Goal: Transaction & Acquisition: Purchase product/service

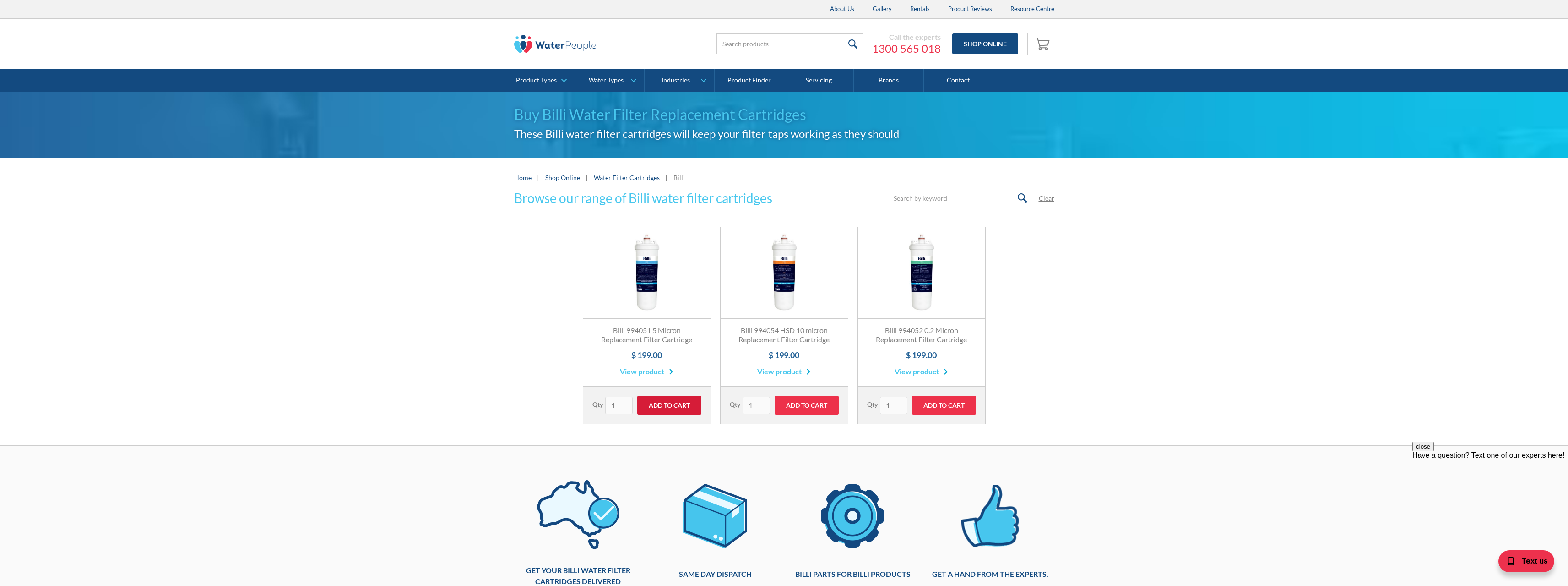
click at [670, 401] on input "Add to Cart" at bounding box center [669, 405] width 64 height 19
type input "Add to Cart"
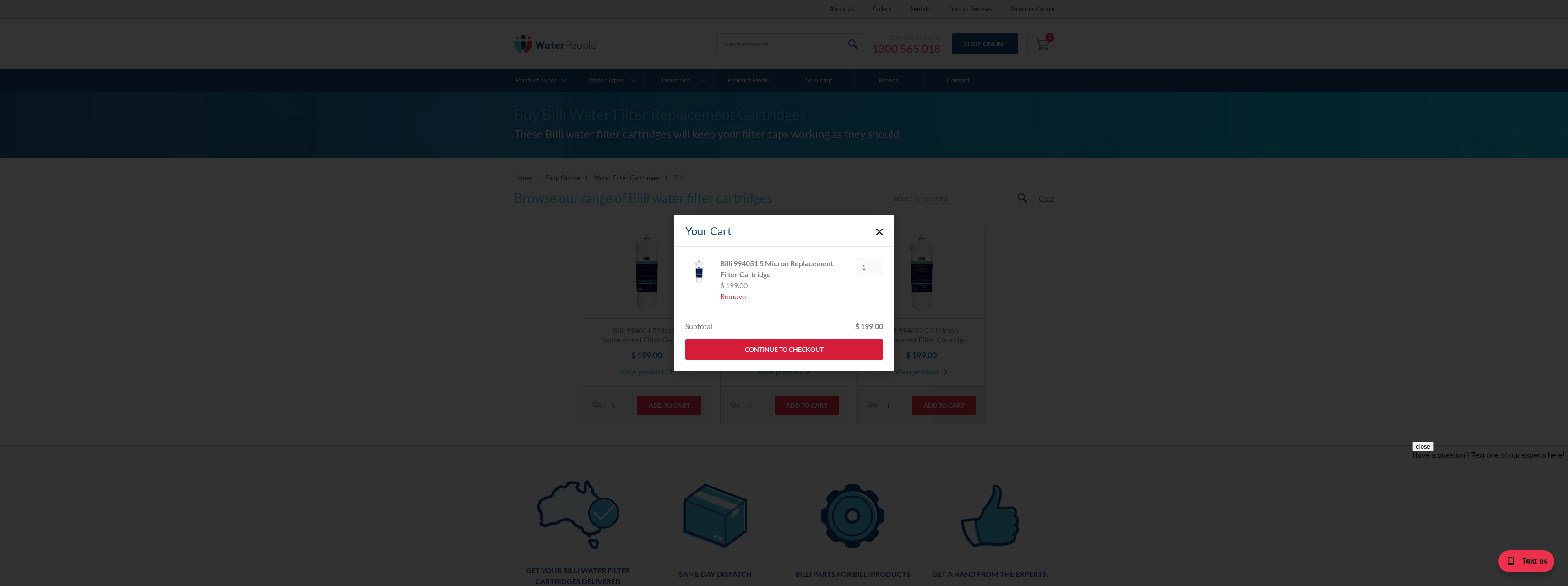
click at [821, 347] on link "Continue to Checkout" at bounding box center [784, 350] width 198 height 21
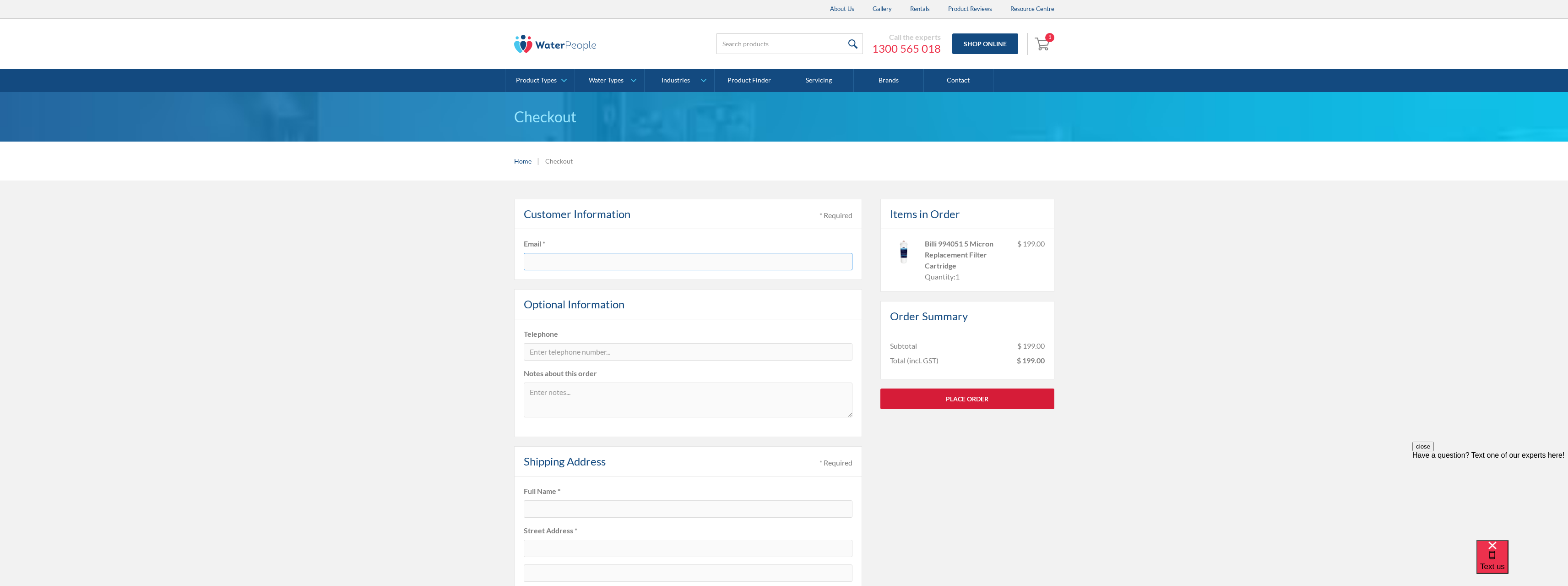
click at [981, 401] on link "Place Order" at bounding box center [967, 399] width 174 height 21
click at [546, 258] on input "text" at bounding box center [688, 261] width 329 height 18
type input "megan.downes@ionicre.com"
click at [606, 351] on input "tel" at bounding box center [688, 351] width 329 height 18
type input "0397763434"
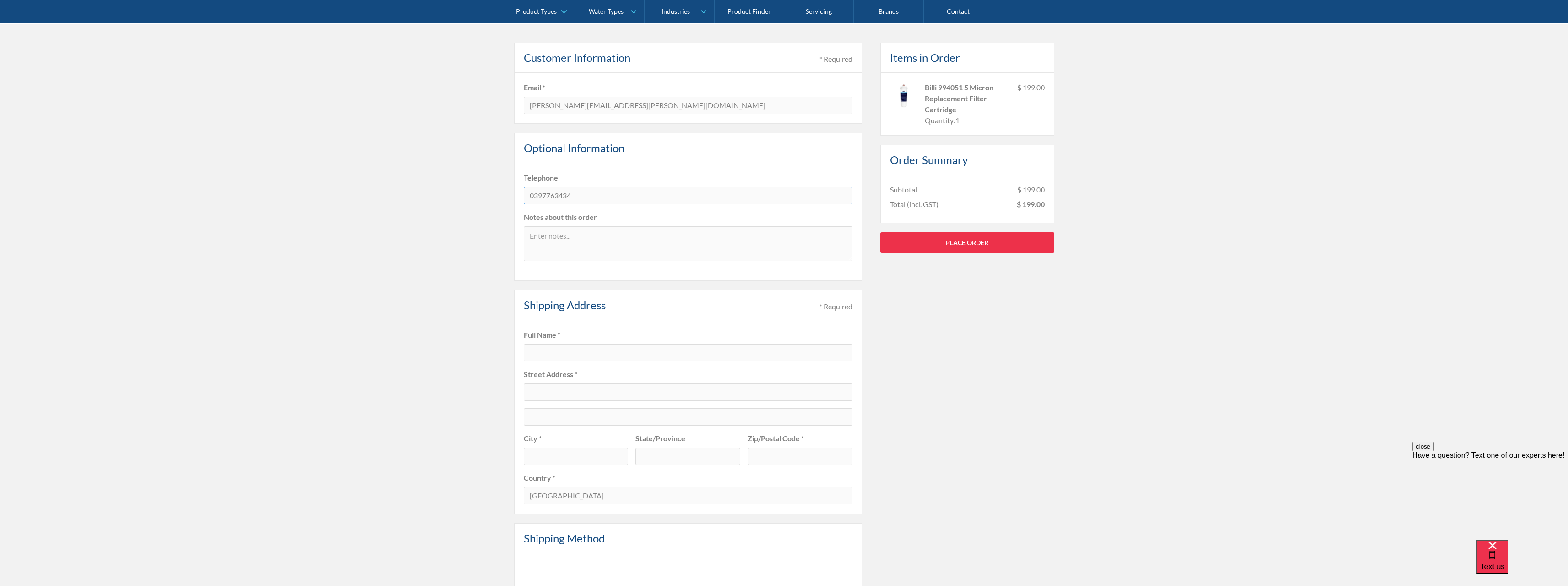
scroll to position [183, 0]
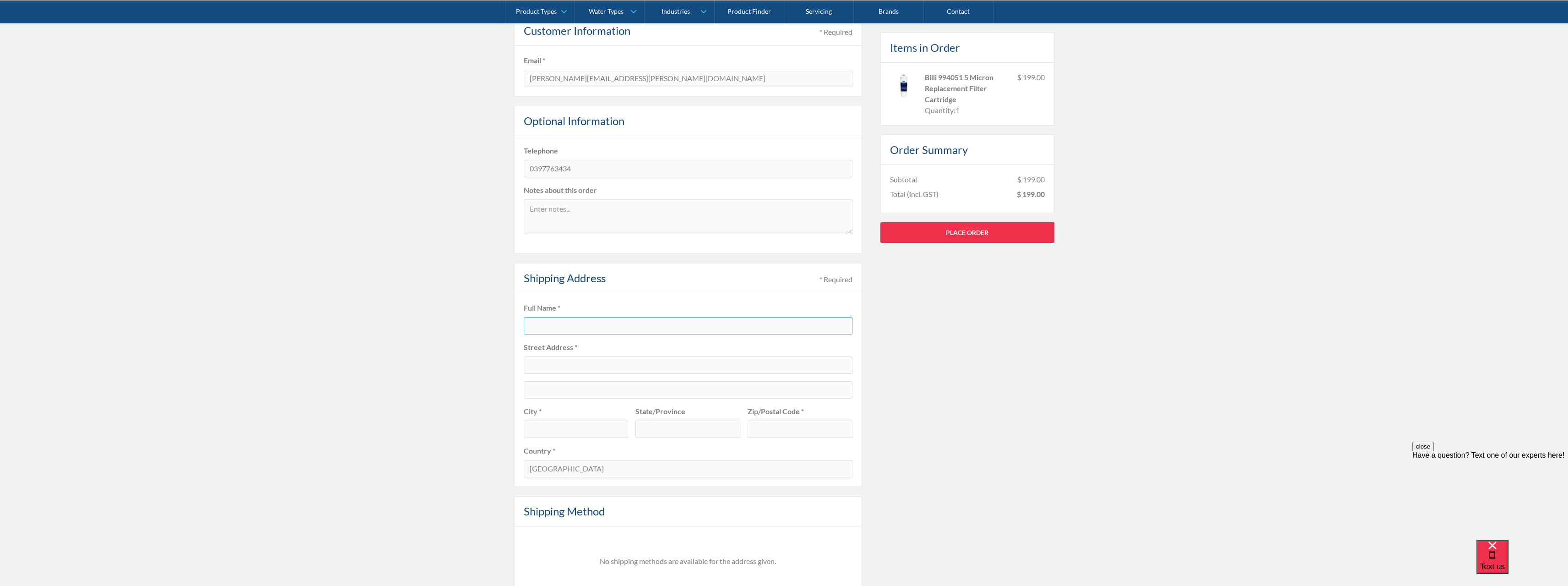
click at [588, 323] on input "text" at bounding box center [688, 325] width 329 height 18
type input "Megan Downes"
type input "Level 5S, 459 Collins Street"
type input "Melbourne"
type input "VIC"
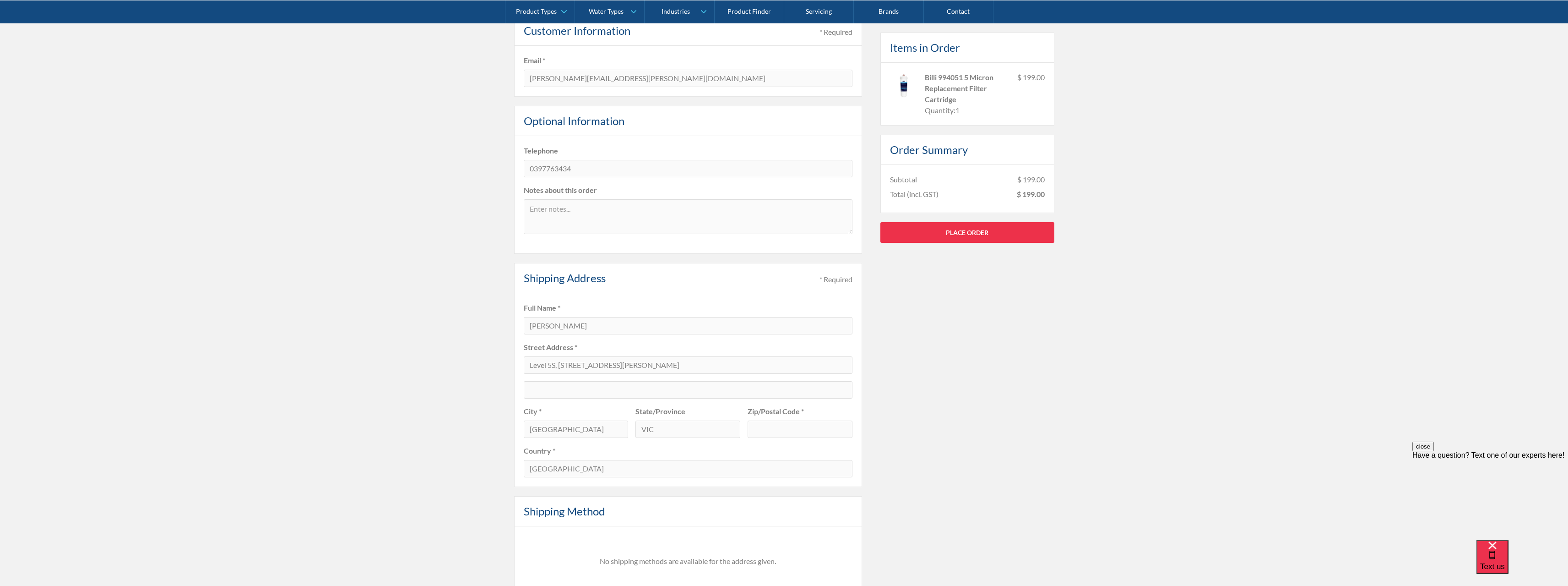
type input "3000"
click at [556, 365] on input "Level 5S, 459 Collins Street" at bounding box center [688, 365] width 329 height 18
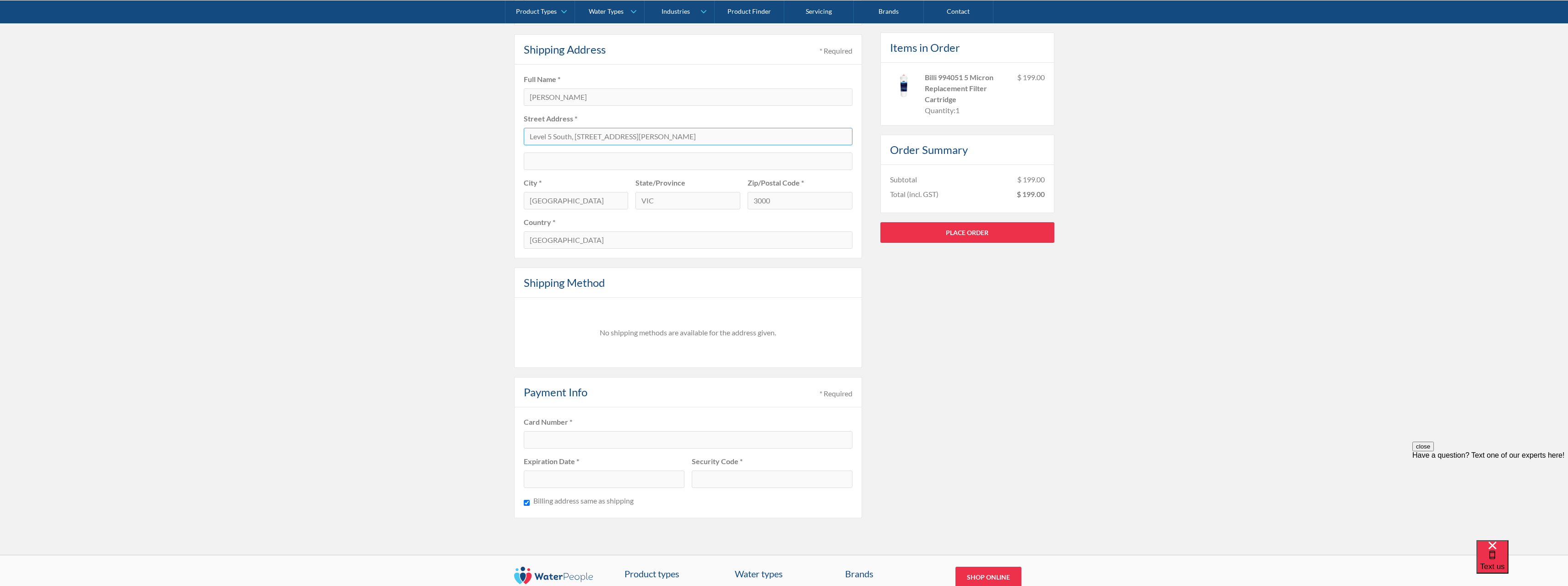
scroll to position [412, 0]
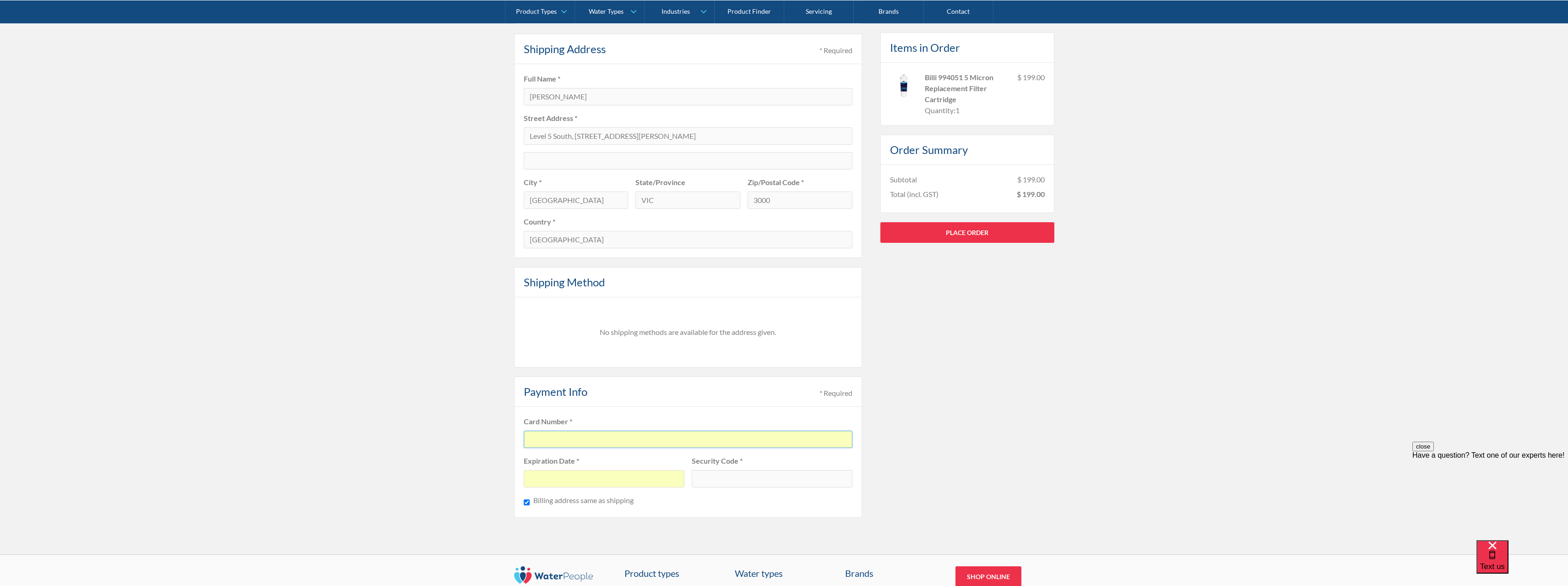
click at [771, 484] on div at bounding box center [772, 479] width 161 height 18
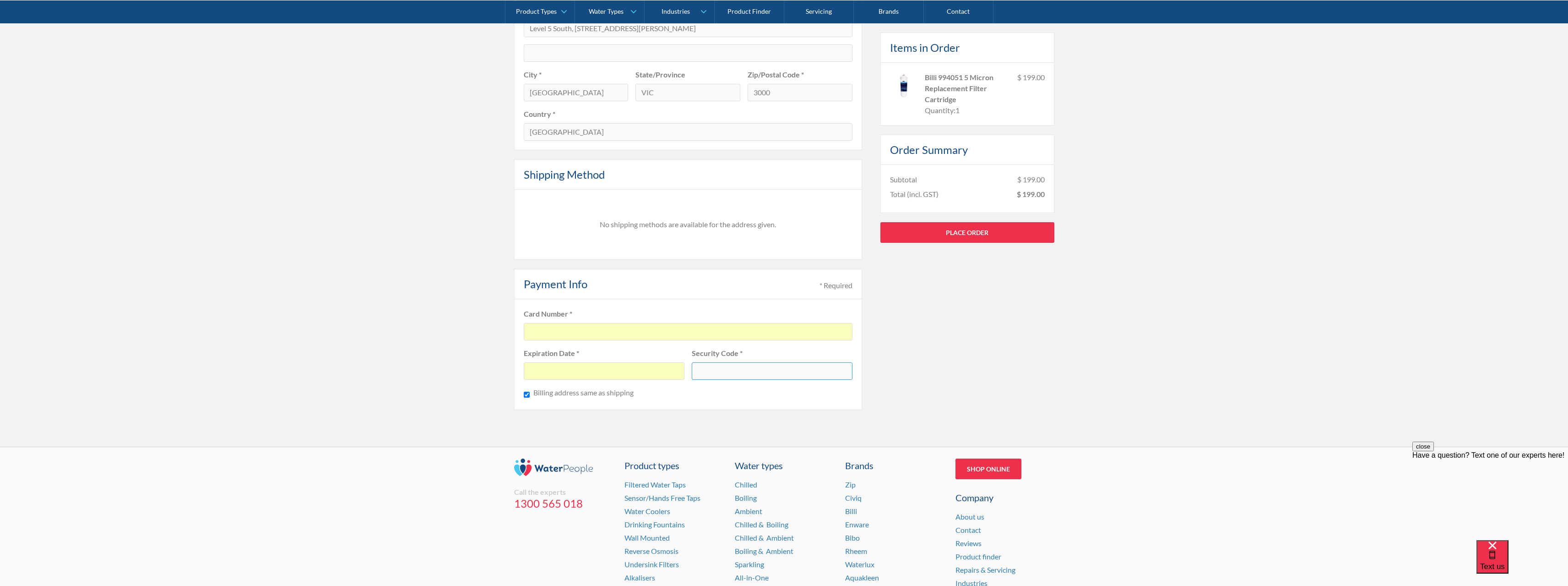
scroll to position [504, 0]
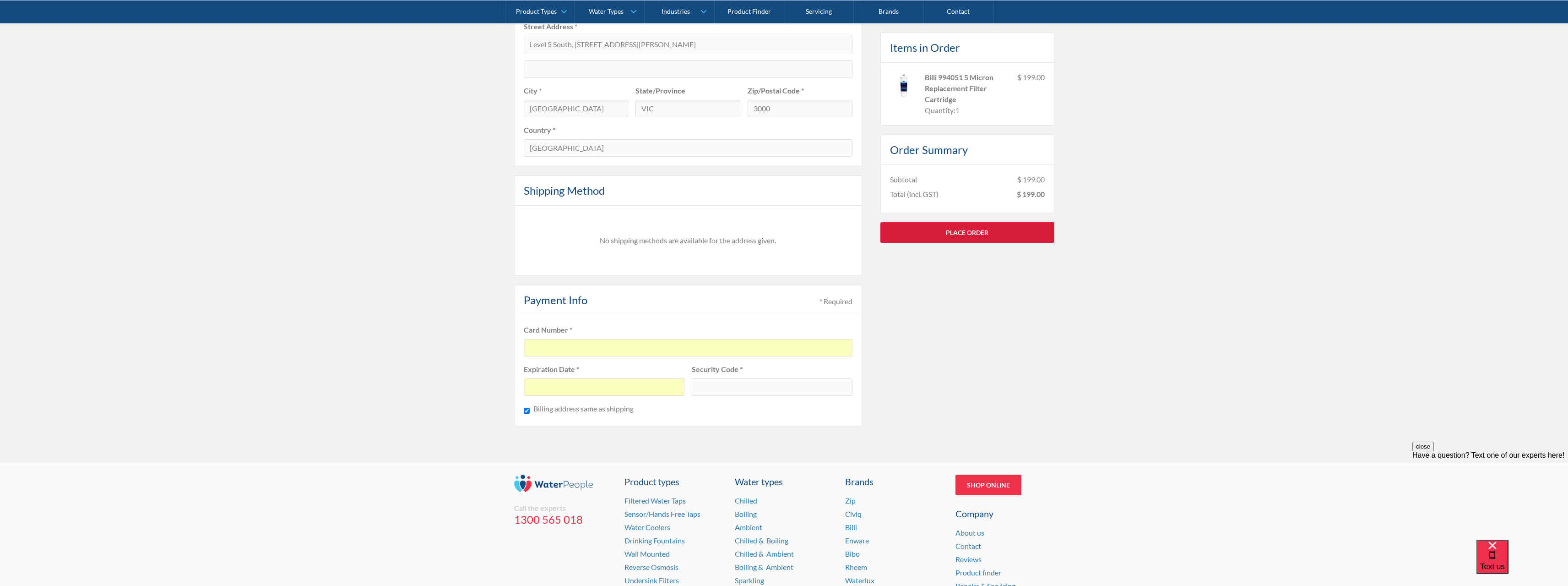
click at [990, 234] on link "Place Order" at bounding box center [967, 232] width 174 height 21
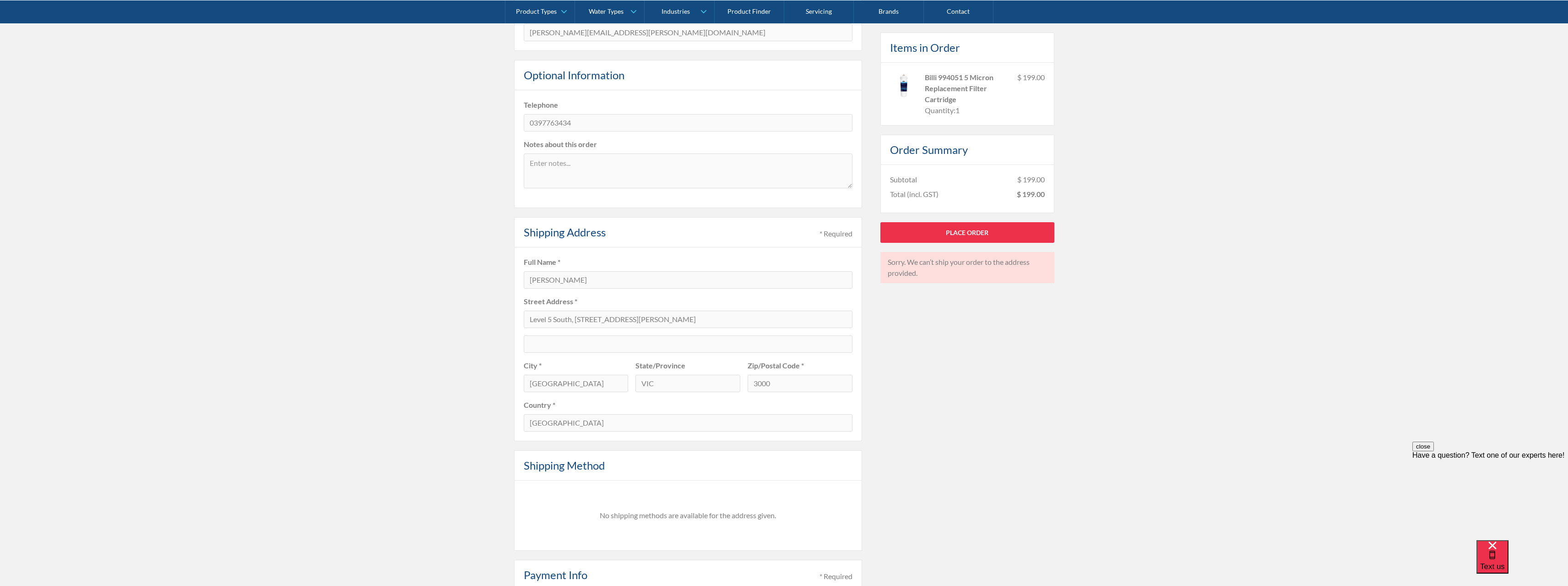
scroll to position [183, 0]
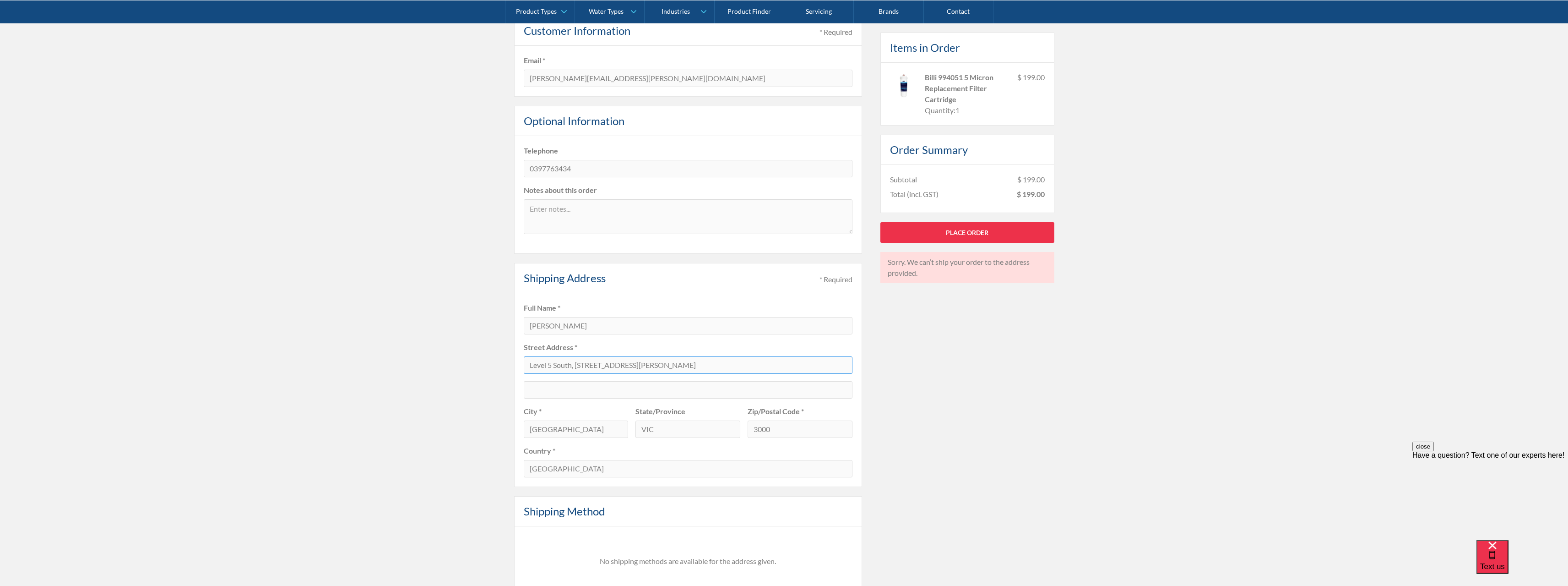
click at [681, 369] on input "Level 5 South, 459 Collins Street" at bounding box center [688, 365] width 329 height 18
click at [682, 367] on input "Level 5 South, 459 Collins Street" at bounding box center [688, 365] width 329 height 18
click at [575, 364] on input "Level 5 South, 459 Collins Street" at bounding box center [688, 365] width 329 height 18
type input "459 Collins Street"
click at [562, 386] on input "text" at bounding box center [688, 390] width 329 height 18
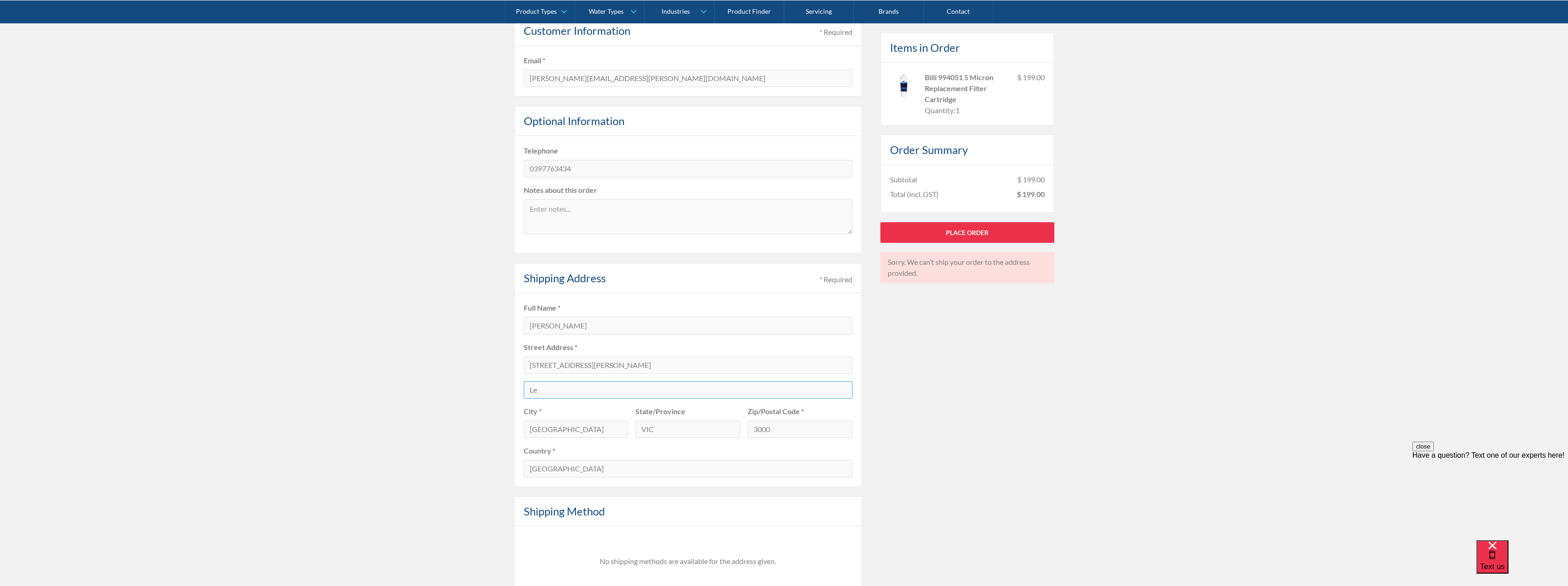
type input "Le"
click at [618, 362] on input "459 Collins Street" at bounding box center [688, 365] width 329 height 18
drag, startPoint x: 619, startPoint y: 369, endPoint x: 443, endPoint y: 365, distance: 176.0
click at [443, 365] on div "Pay with browser. Customer Information * Required Email * megan.downes@ionicre.…" at bounding box center [784, 390] width 1568 height 786
type input "4"
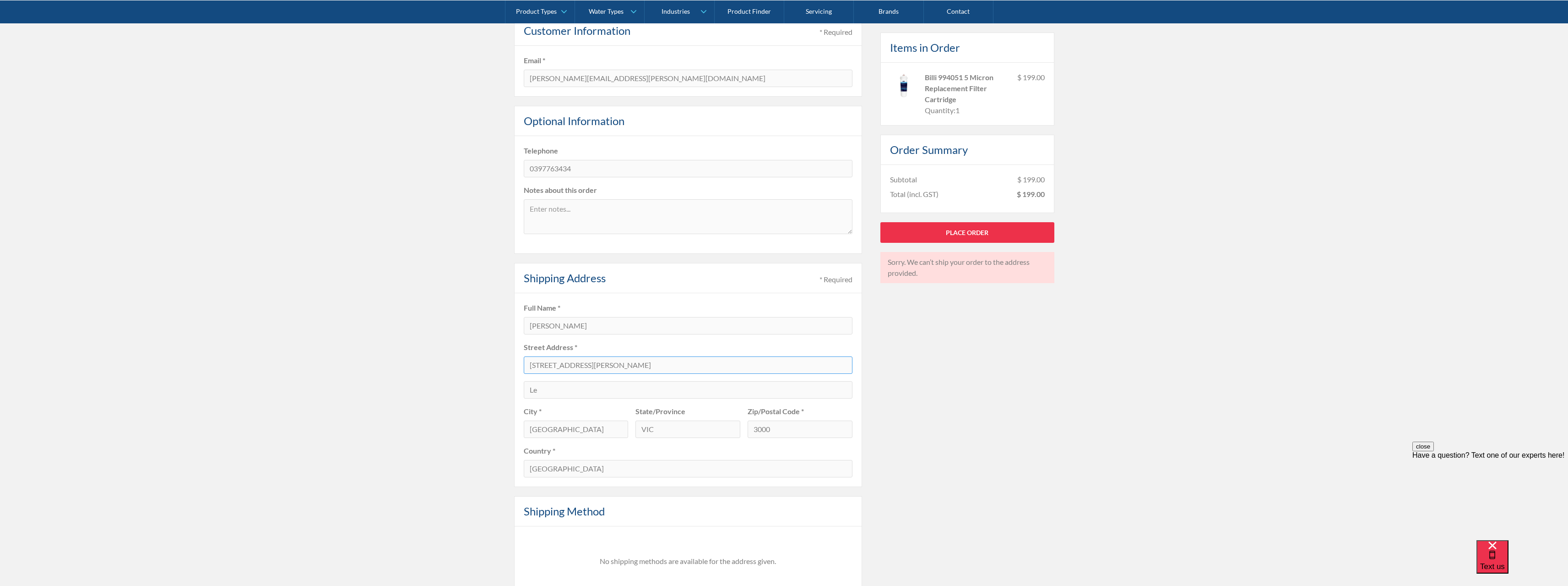
type input "459 Collins Street"
click at [583, 385] on input "Le" at bounding box center [688, 390] width 329 height 18
type input "Level 5 South"
click at [590, 325] on input "Megan Downes" at bounding box center [688, 325] width 329 height 18
click at [595, 326] on input "Megan Downes" at bounding box center [688, 325] width 329 height 18
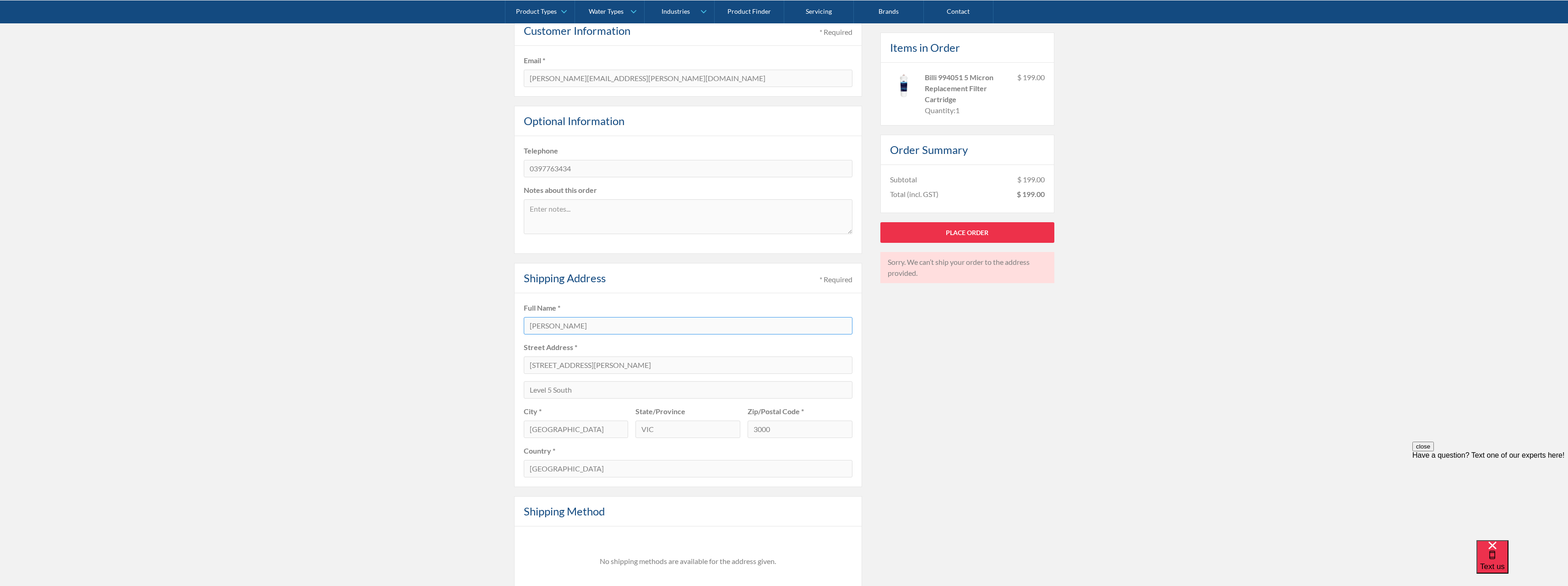
type input "Ionic Rare Earths Limited - Attn Megan Downes"
click at [979, 232] on link "Place Order" at bounding box center [967, 232] width 174 height 21
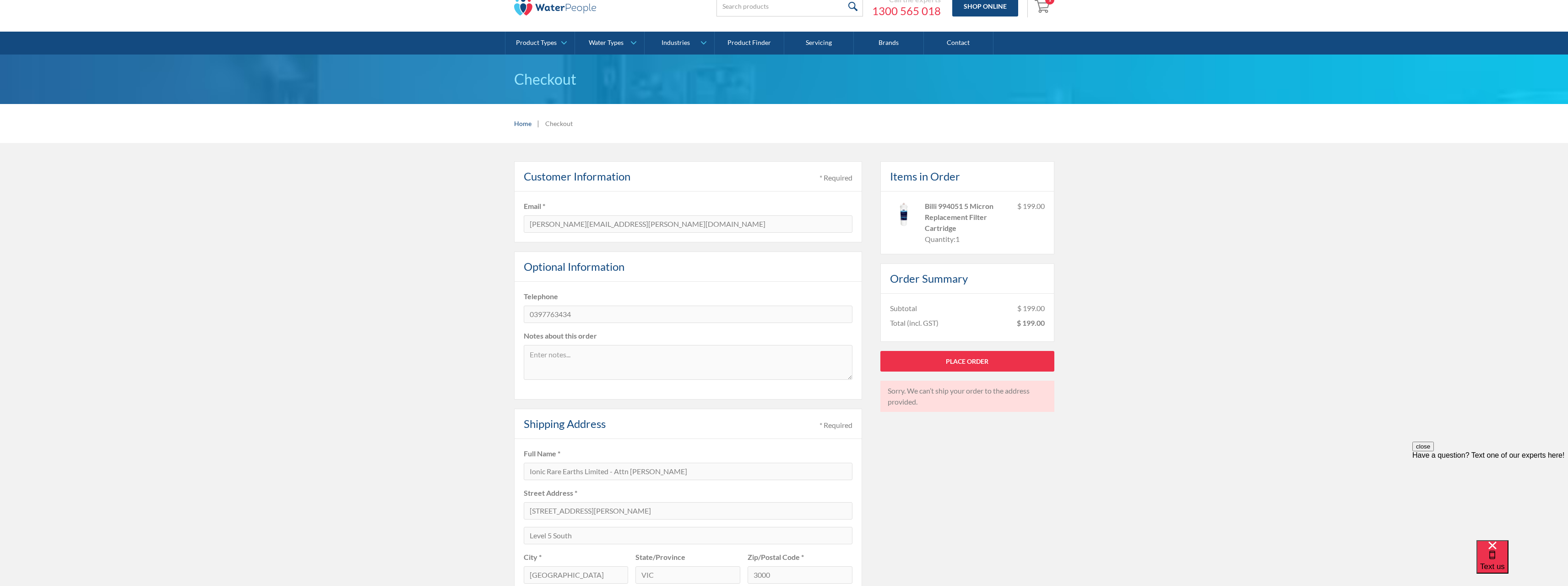
scroll to position [0, 0]
